Goal: Information Seeking & Learning: Learn about a topic

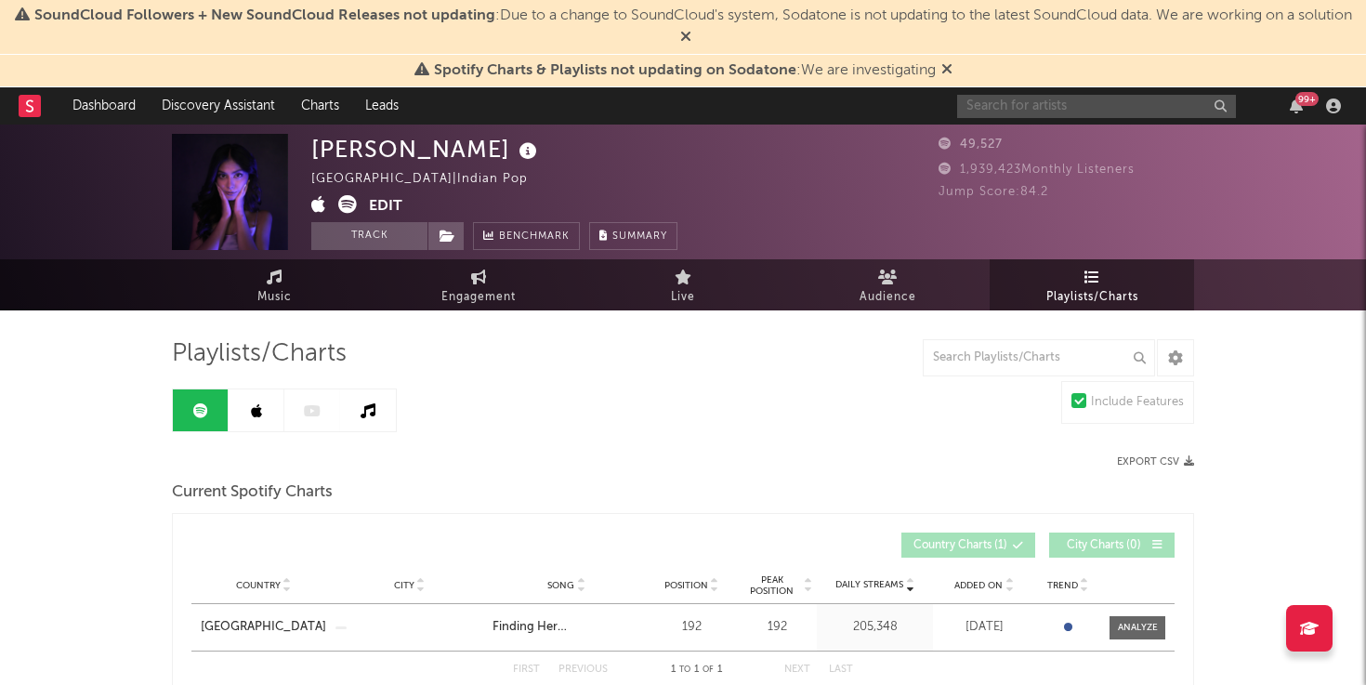
click at [996, 105] on input "text" at bounding box center [1096, 106] width 279 height 23
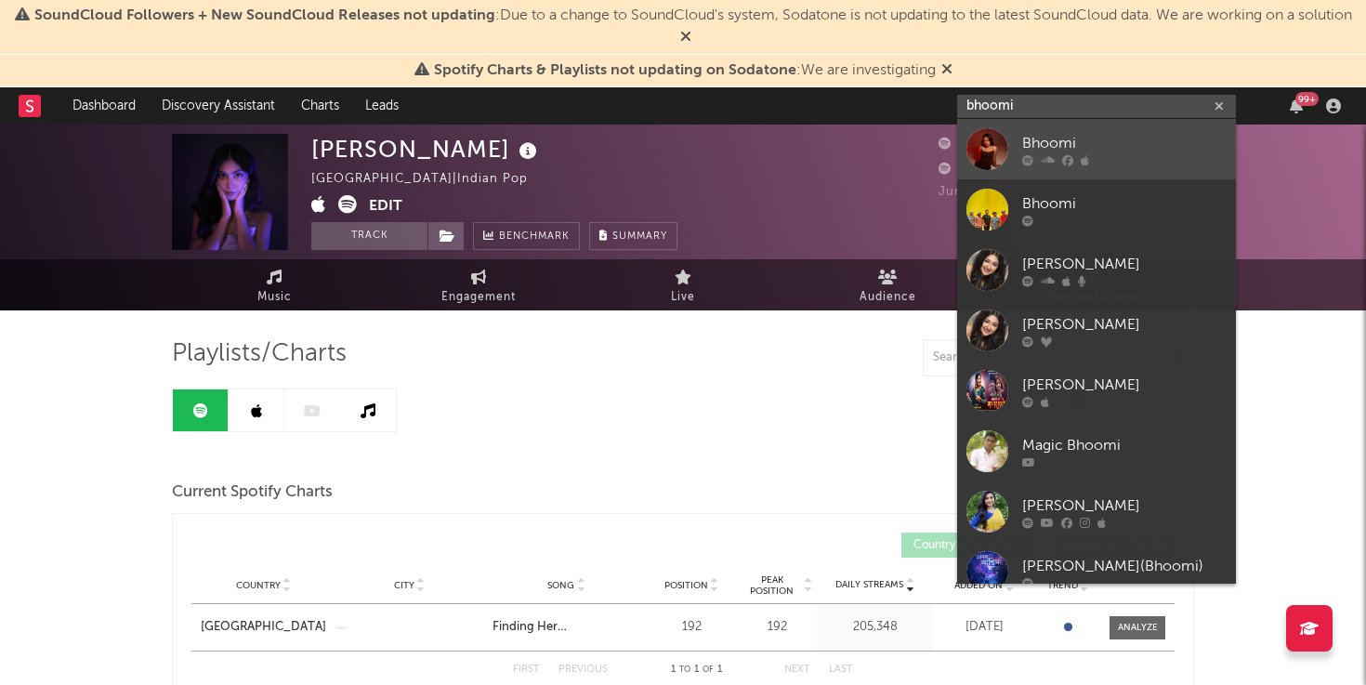
type input "bhoomi"
click at [1014, 146] on link "Bhoomi" at bounding box center [1096, 149] width 279 height 60
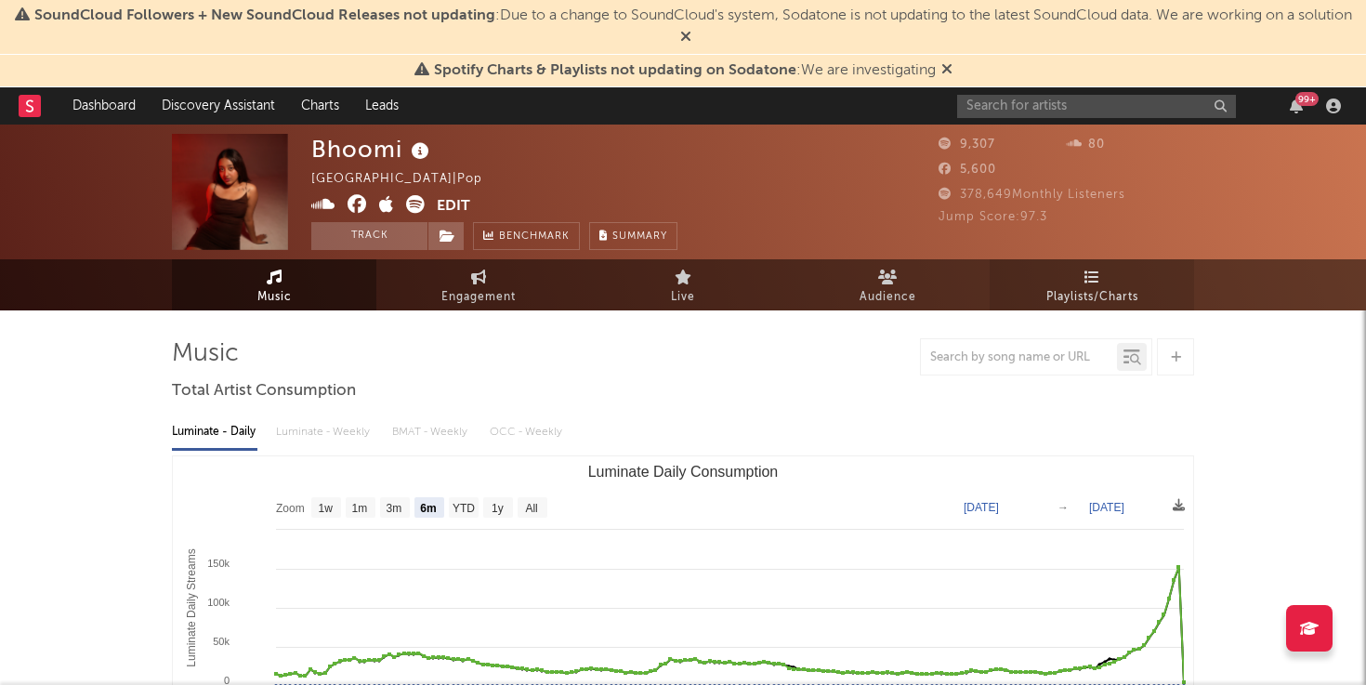
click at [1068, 296] on span "Playlists/Charts" at bounding box center [1092, 297] width 92 height 22
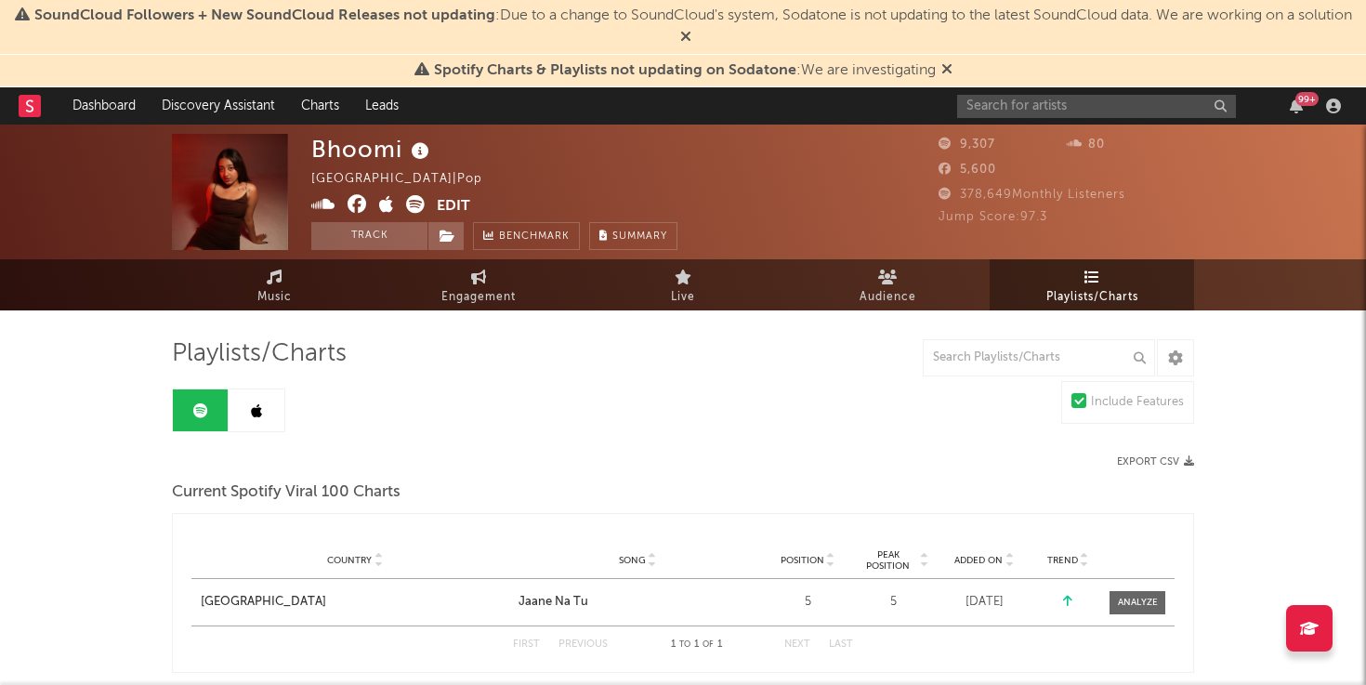
click at [243, 423] on link at bounding box center [257, 410] width 56 height 42
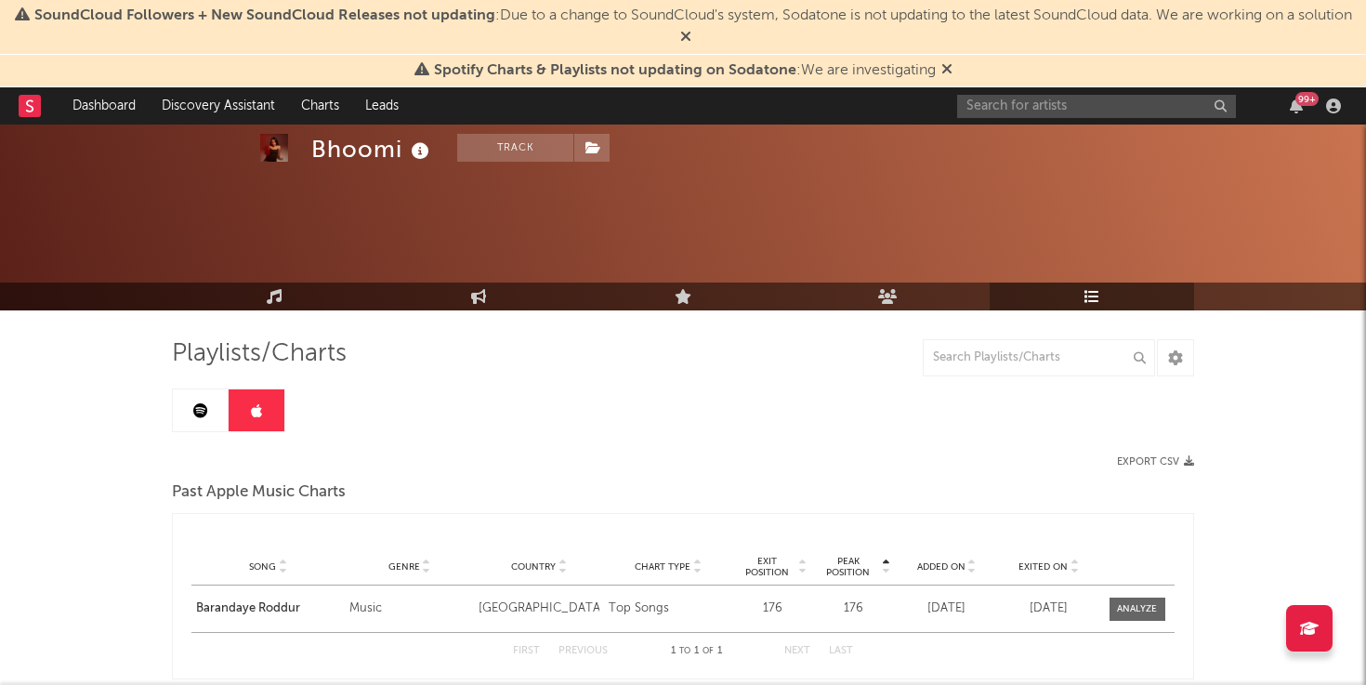
scroll to position [106, 0]
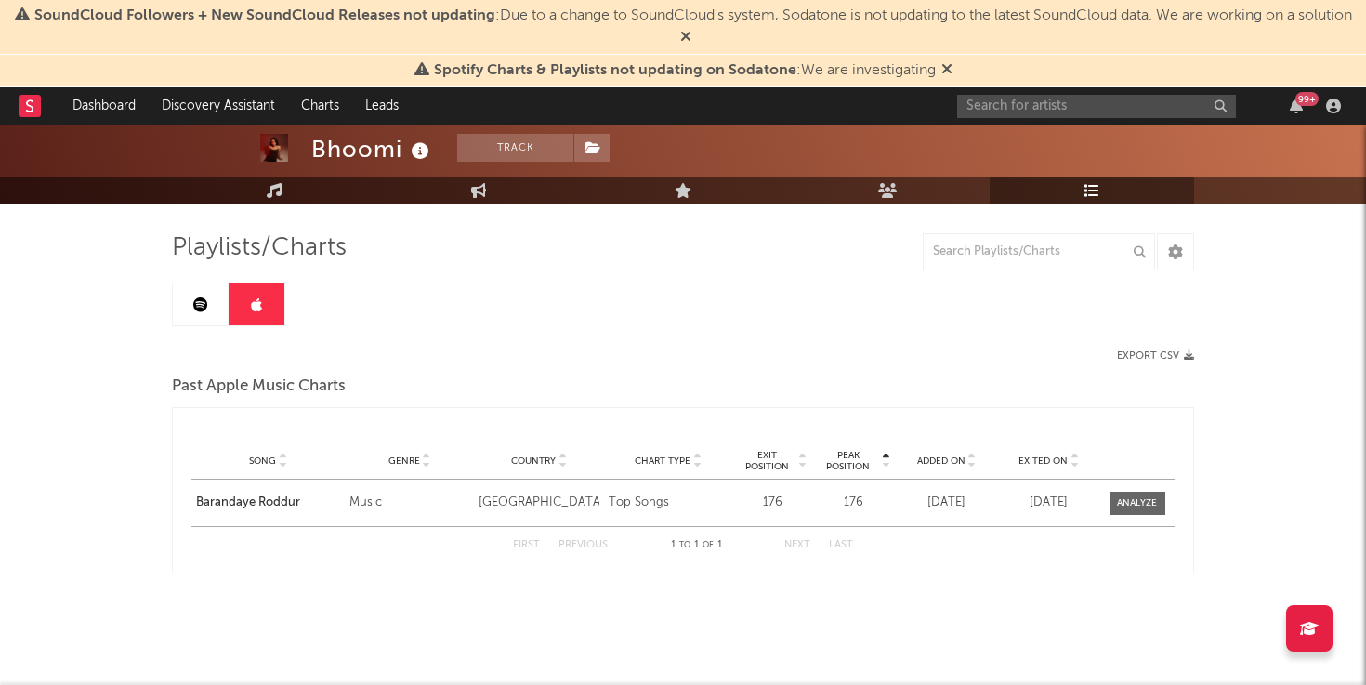
click at [200, 321] on link at bounding box center [201, 304] width 56 height 42
